Goal: Share content: Share content

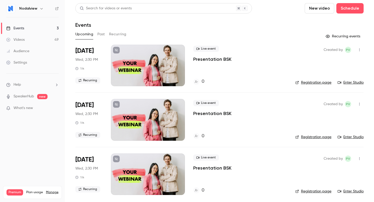
click at [41, 9] on icon "button" at bounding box center [41, 8] width 2 height 1
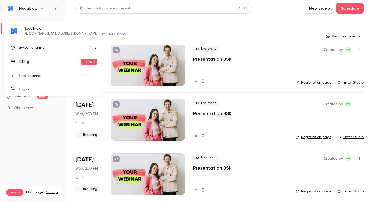
click at [42, 44] on li "Switch channel 4" at bounding box center [52, 48] width 97 height 14
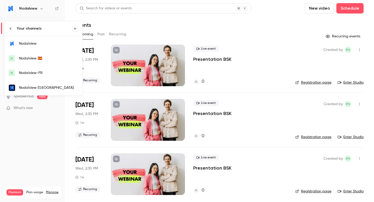
click at [42, 56] on div "Nodalview 🇪🇸" at bounding box center [48, 58] width 59 height 5
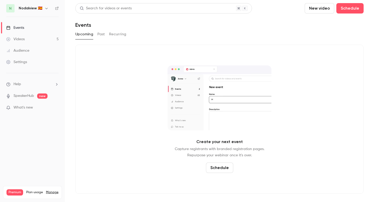
click at [41, 35] on link "Videos 5" at bounding box center [32, 38] width 65 height 11
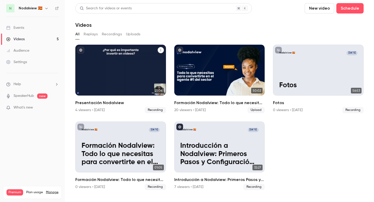
click at [162, 49] on button "Presentación Nodalview" at bounding box center [160, 50] width 6 height 6
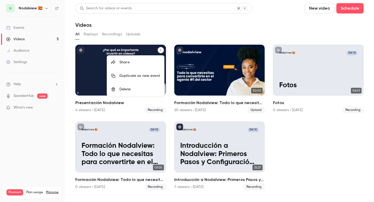
click at [139, 64] on div "Share" at bounding box center [139, 62] width 40 height 5
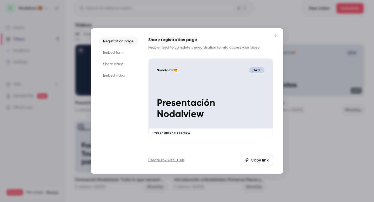
click at [118, 64] on li "Share video" at bounding box center [118, 63] width 39 height 9
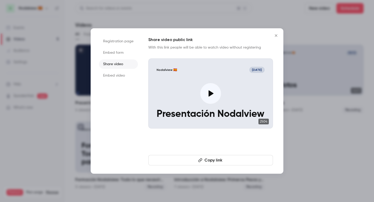
click at [205, 163] on button "Copy link" at bounding box center [210, 160] width 125 height 10
